Goal: Check status: Check status

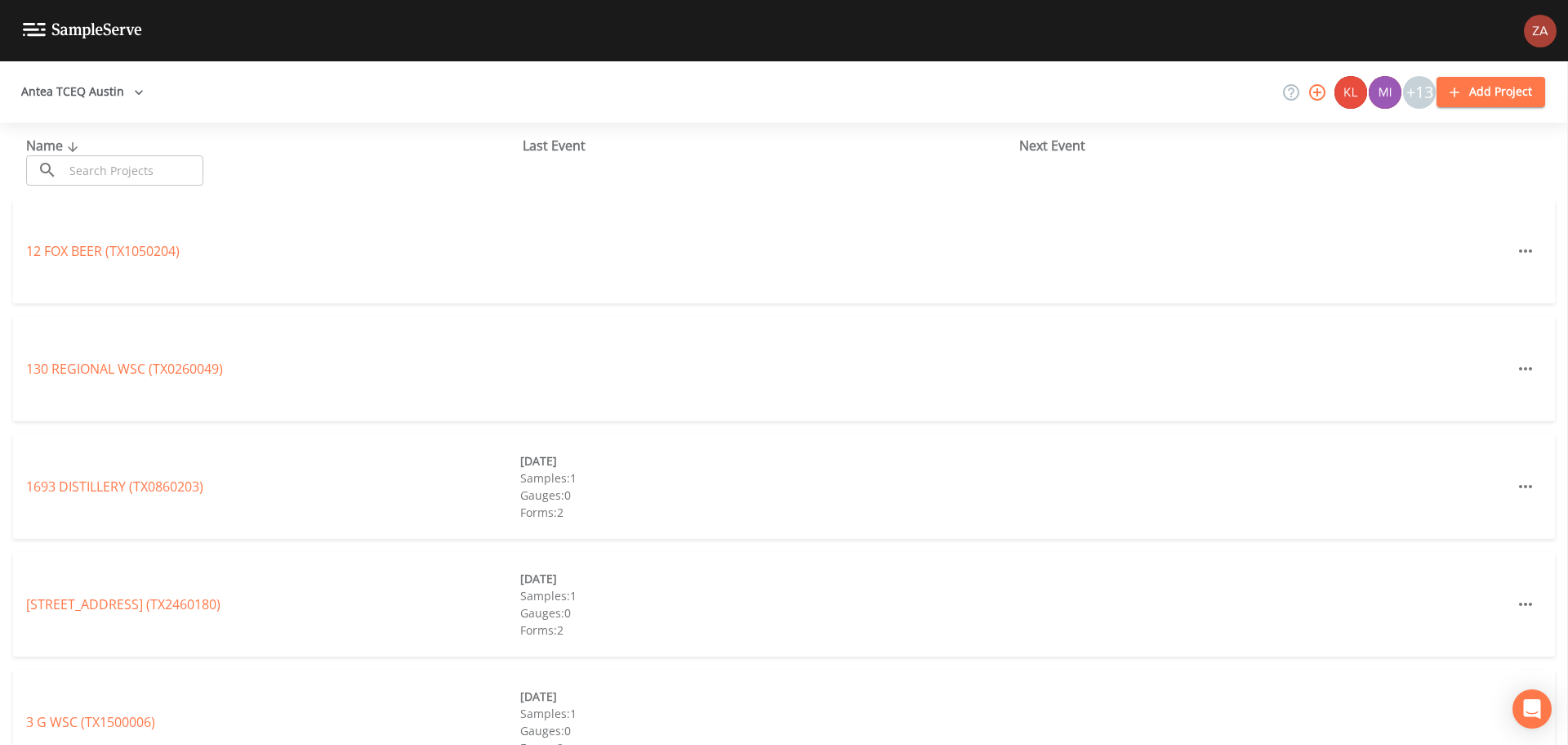
click at [117, 162] on input "text" at bounding box center [133, 170] width 140 height 30
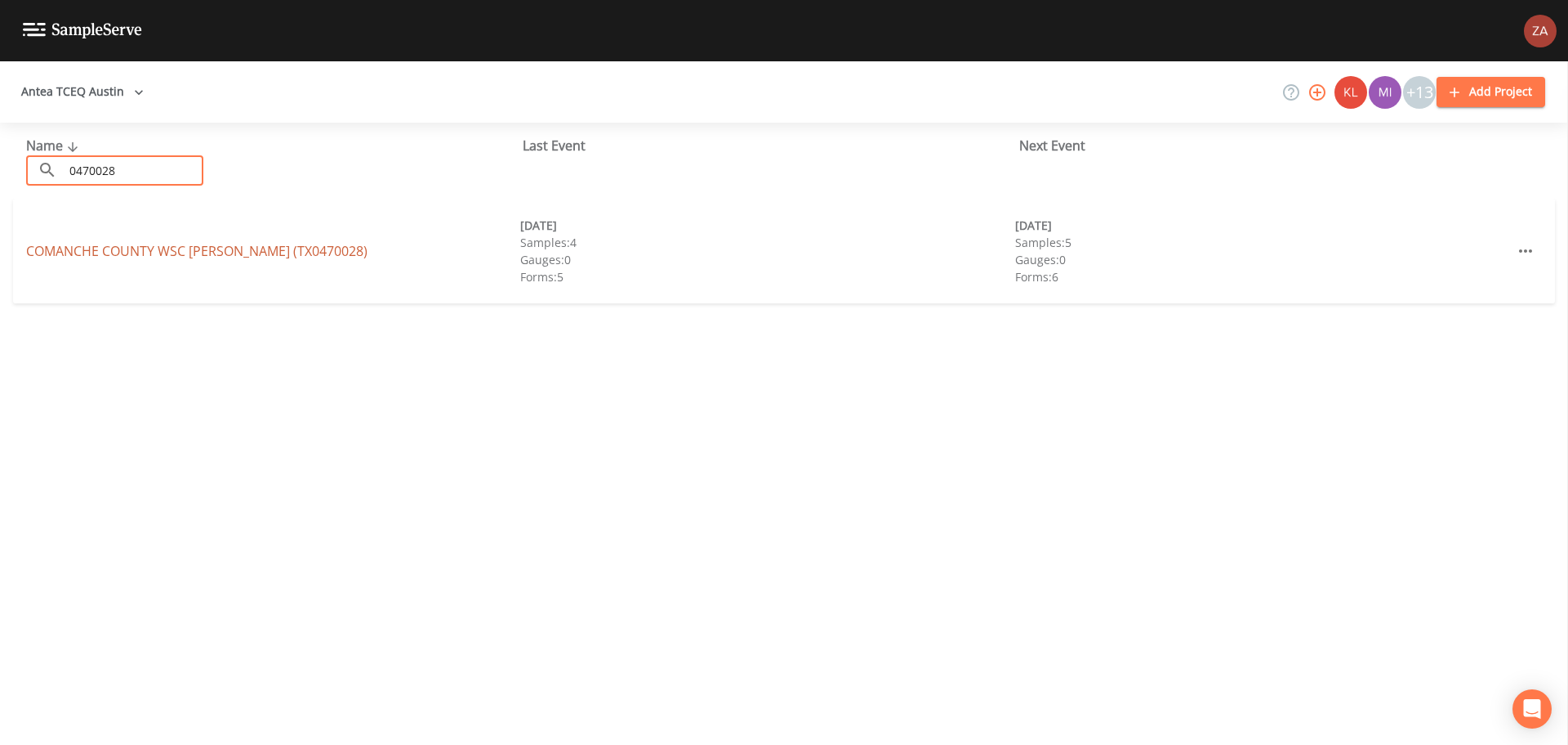
type input "0470028"
click at [183, 250] on link "COMANCHE COUNTY WSC [PERSON_NAME] (TX0470028)" at bounding box center [196, 250] width 341 height 18
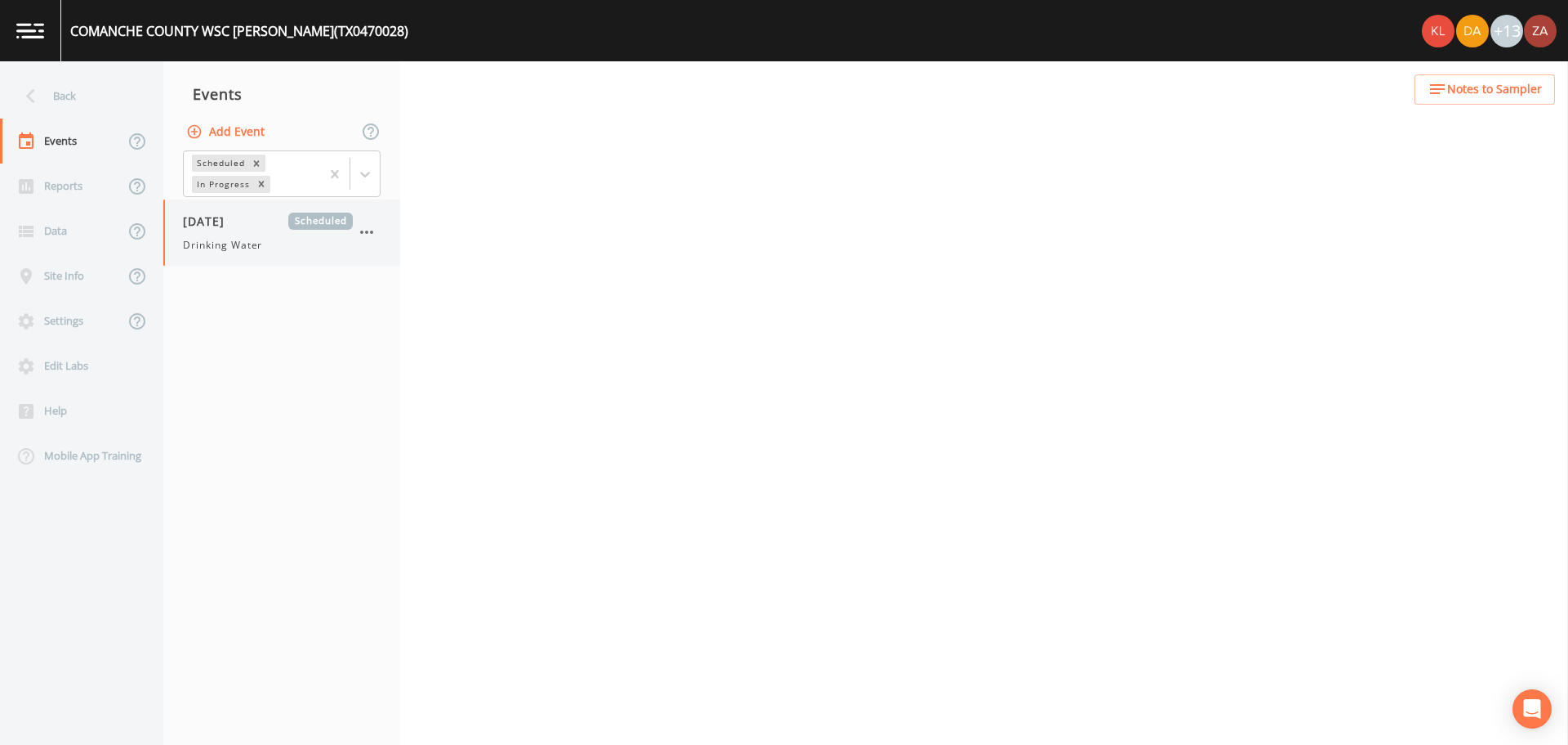
click at [308, 250] on div "Drinking Water" at bounding box center [267, 245] width 170 height 14
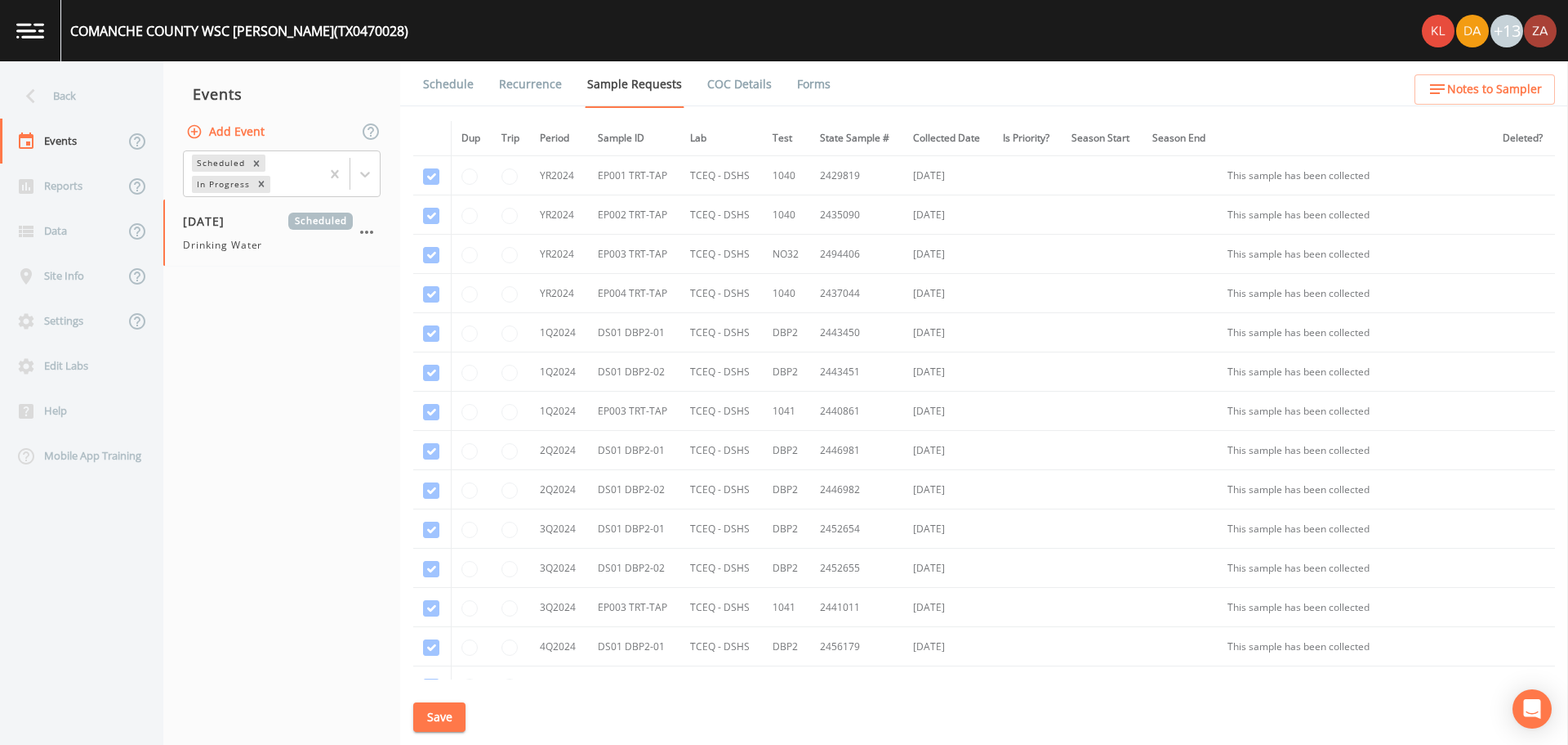
click at [432, 89] on link "Schedule" at bounding box center [448, 84] width 55 height 46
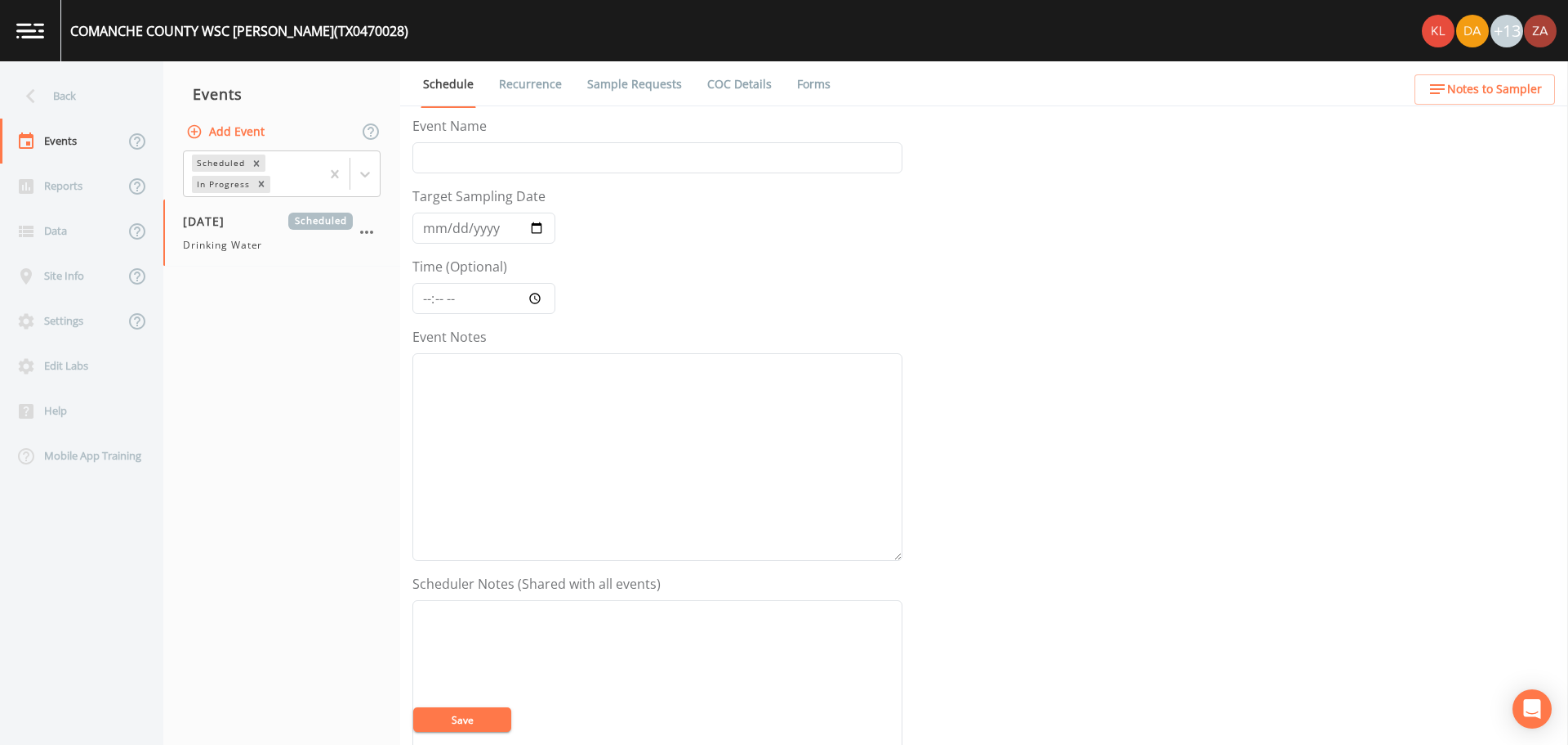
click at [319, 320] on nav "Events Add Event Scheduled In Progress [DATE] Scheduled Drinking Water" at bounding box center [281, 402] width 237 height 683
click at [611, 88] on link "Sample Requests" at bounding box center [634, 84] width 100 height 46
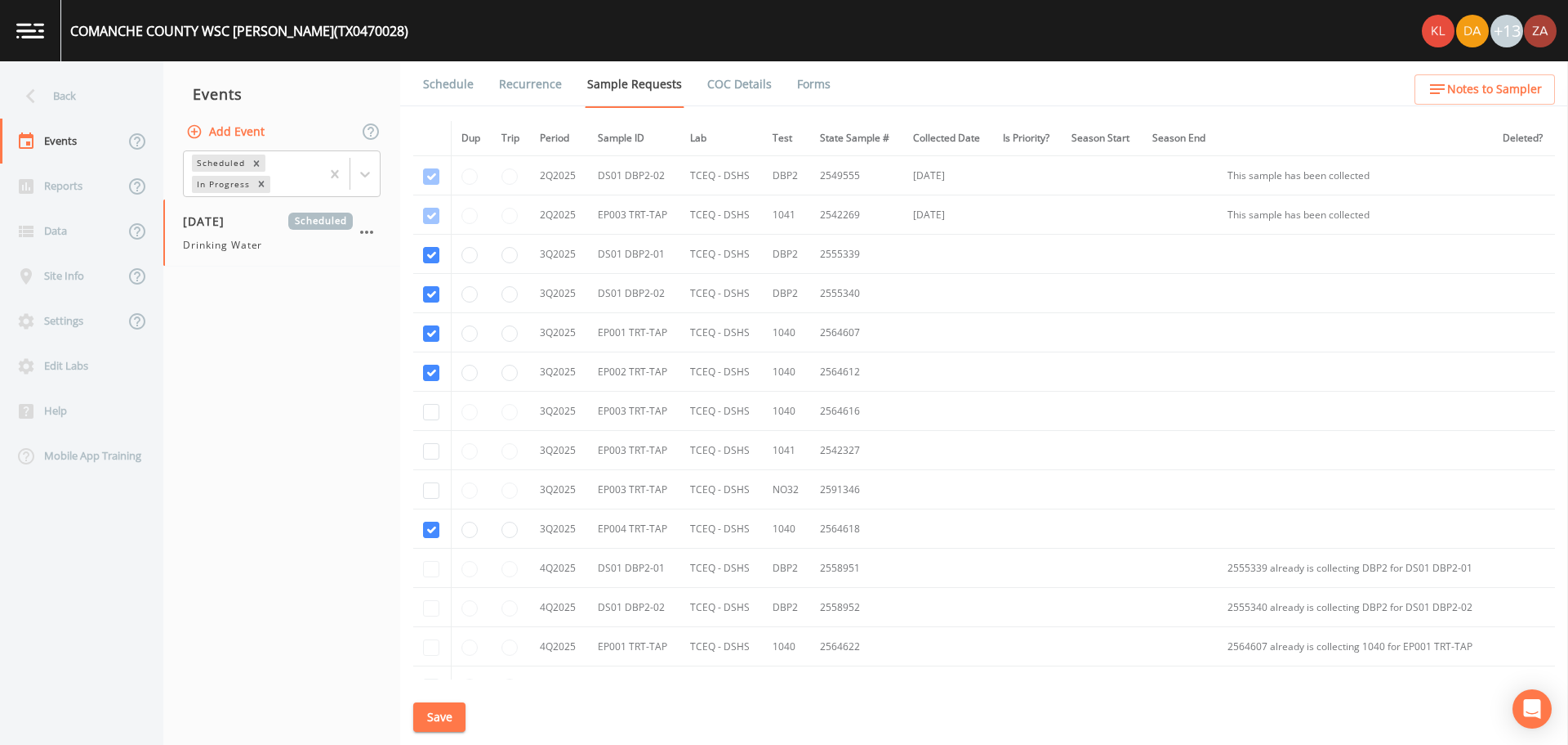
scroll to position [981, 0]
